Goal: Task Accomplishment & Management: Manage account settings

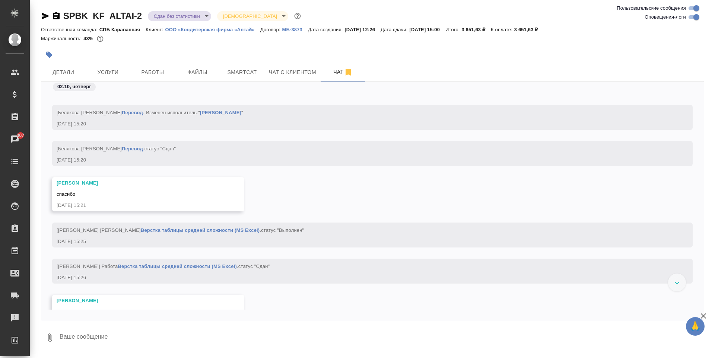
scroll to position [3860, 0]
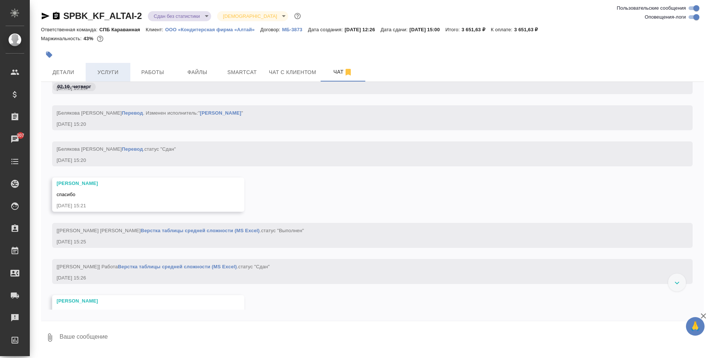
click at [96, 74] on span "Услуги" at bounding box center [108, 72] width 36 height 9
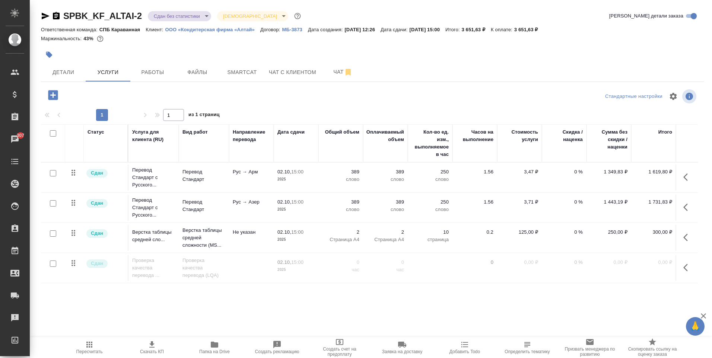
scroll to position [4, 0]
click at [75, 81] on button "Детали" at bounding box center [63, 72] width 45 height 19
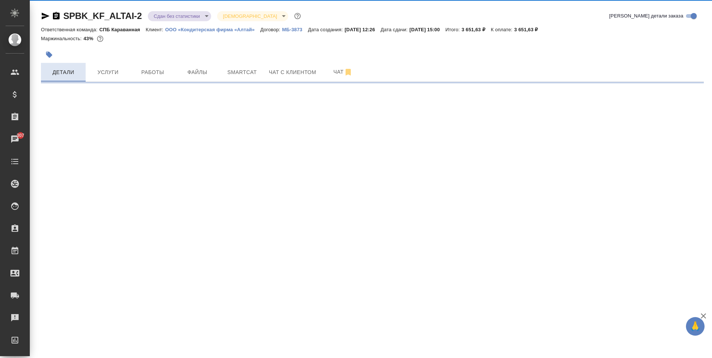
select select "RU"
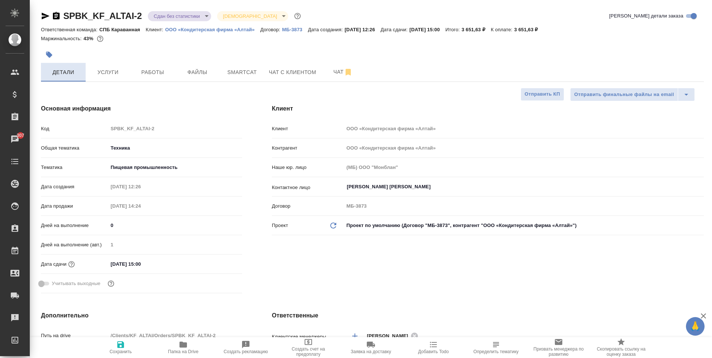
type textarea "x"
type input "[PERSON_NAME]"
click at [106, 75] on span "Услуги" at bounding box center [108, 72] width 36 height 9
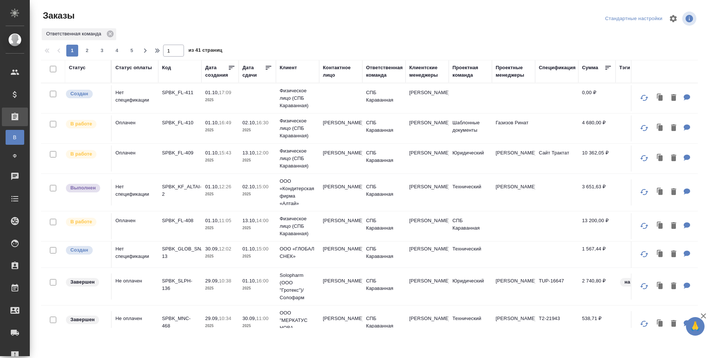
click at [400, 135] on td "СПБ Караванная" at bounding box center [383, 128] width 43 height 26
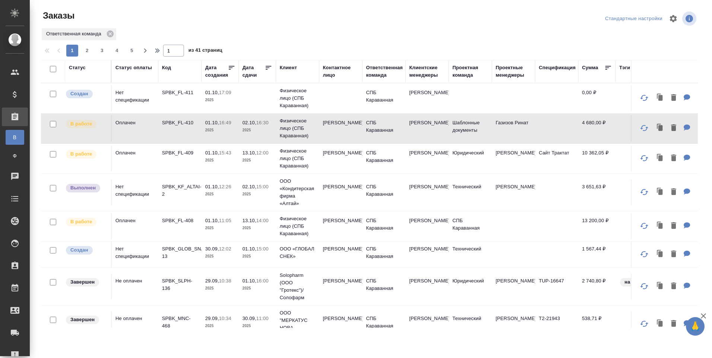
click at [394, 131] on td "СПБ Караванная" at bounding box center [383, 128] width 43 height 26
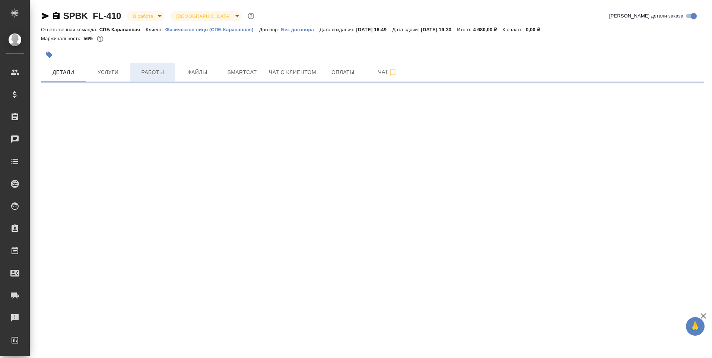
select select "RU"
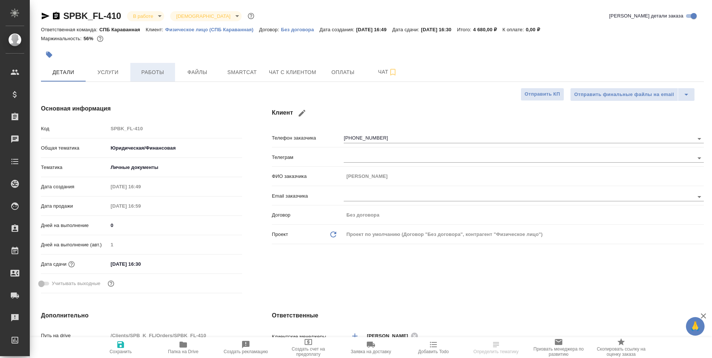
type textarea "x"
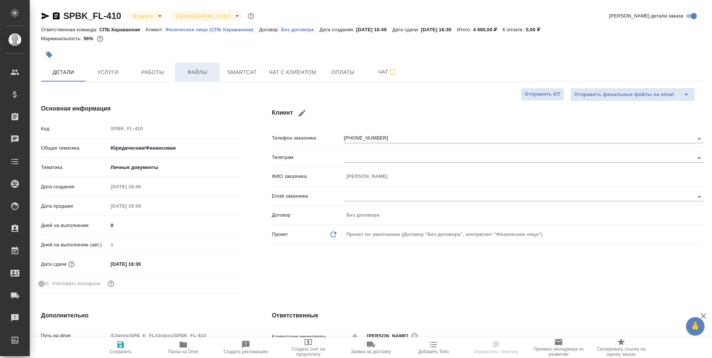
type textarea "x"
click at [118, 76] on span "Услуги" at bounding box center [108, 72] width 36 height 9
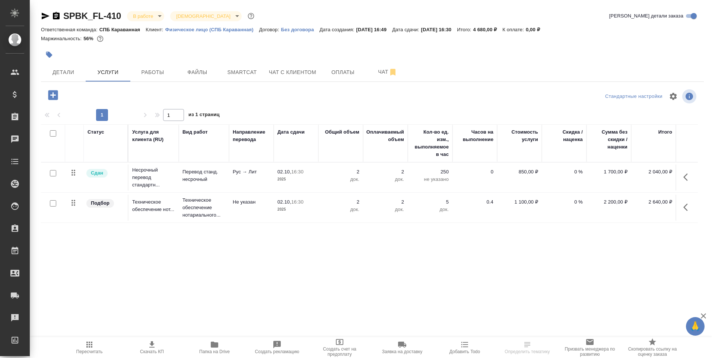
click at [146, 75] on span "Работы" at bounding box center [153, 72] width 36 height 9
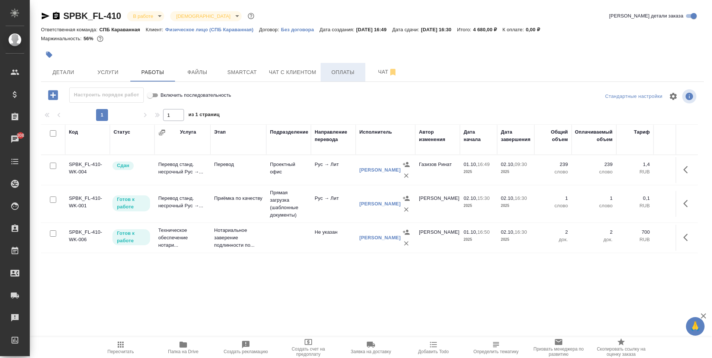
click at [340, 68] on span "Оплаты" at bounding box center [343, 72] width 36 height 9
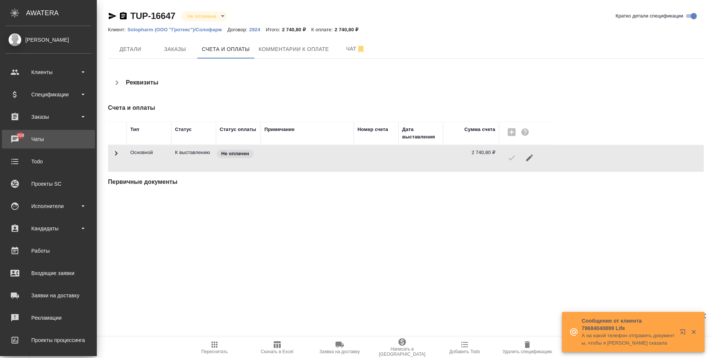
click at [36, 133] on link "309 Чаты" at bounding box center [48, 139] width 93 height 19
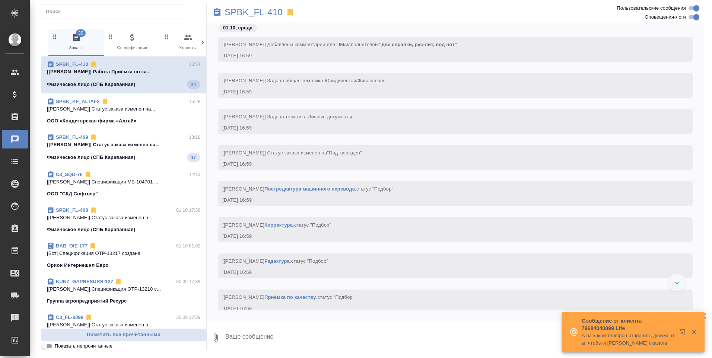
scroll to position [955, 0]
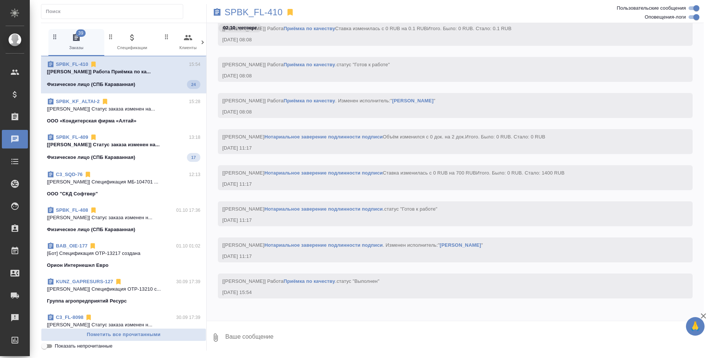
click at [202, 45] on icon at bounding box center [202, 42] width 7 height 7
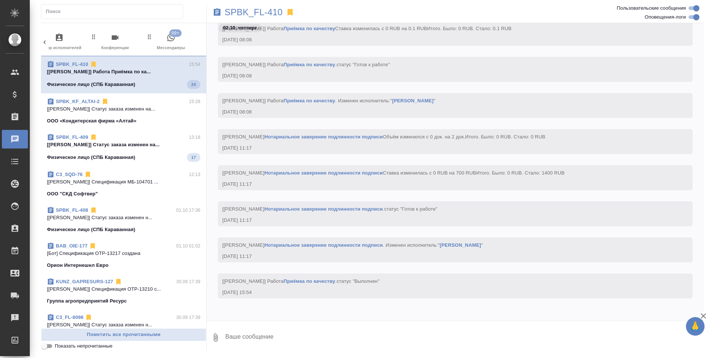
click at [157, 48] on span "99+ Мессенджеры" at bounding box center [171, 42] width 50 height 18
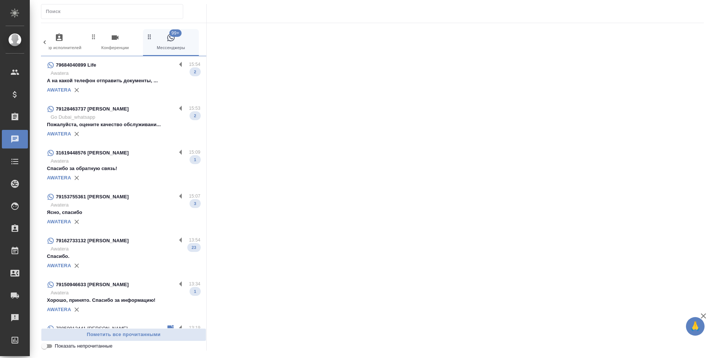
click at [153, 90] on div "AWATERA" at bounding box center [123, 90] width 153 height 11
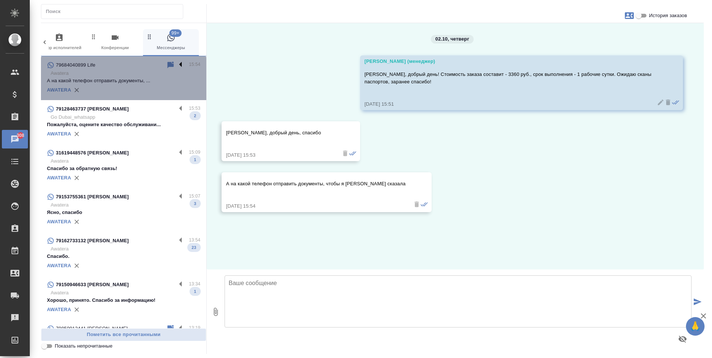
click at [176, 64] on label at bounding box center [182, 65] width 13 height 9
click at [0, 0] on input "checkbox" at bounding box center [0, 0] width 0 height 0
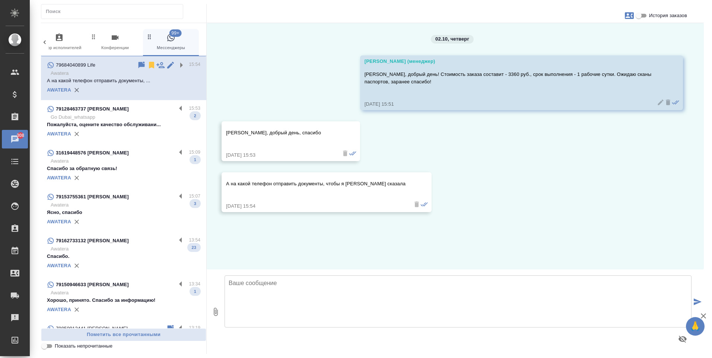
click at [649, 13] on input "История заказов" at bounding box center [638, 15] width 27 height 9
checkbox input "true"
